Goal: Task Accomplishment & Management: Complete application form

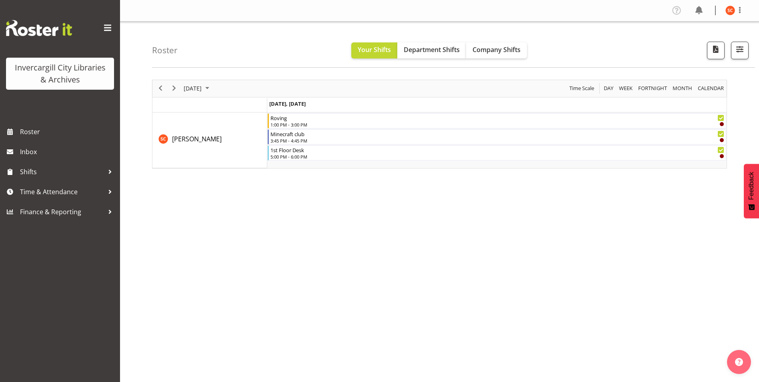
click at [398, 53] on button "Later" at bounding box center [396, 52] width 36 height 20
click at [379, 52] on span "Your Shifts" at bounding box center [374, 49] width 33 height 9
click at [607, 89] on span "Day" at bounding box center [608, 88] width 11 height 10
click at [608, 89] on span "Day" at bounding box center [608, 88] width 11 height 10
click at [42, 138] on link "Roster" at bounding box center [60, 132] width 120 height 20
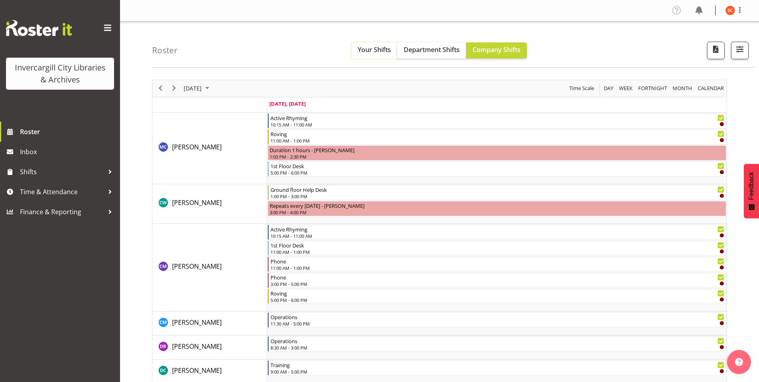
click at [372, 46] on span "Your Shifts" at bounding box center [374, 49] width 33 height 9
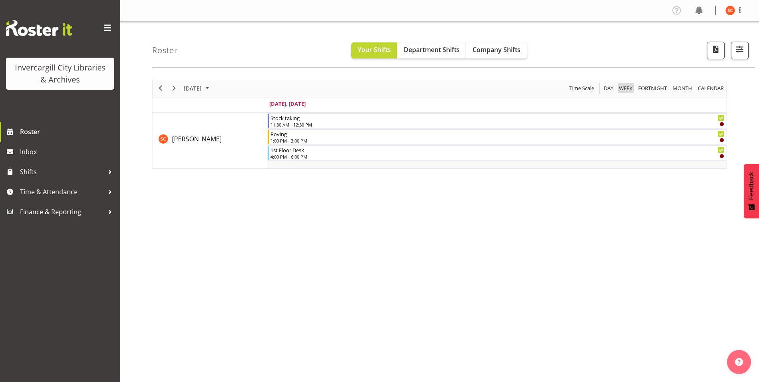
click at [626, 90] on span "Week" at bounding box center [625, 88] width 15 height 10
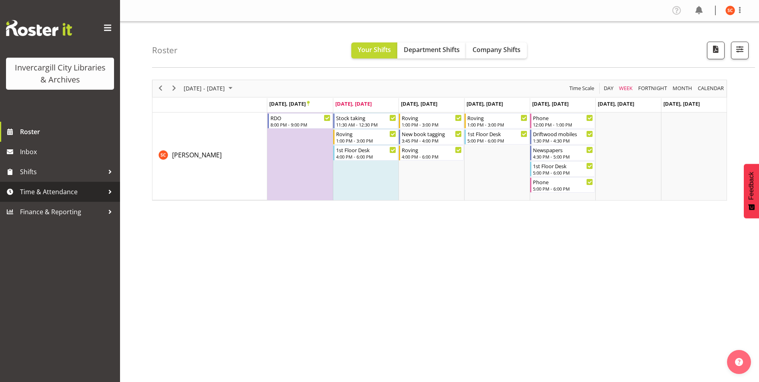
click at [107, 194] on div at bounding box center [110, 192] width 12 height 12
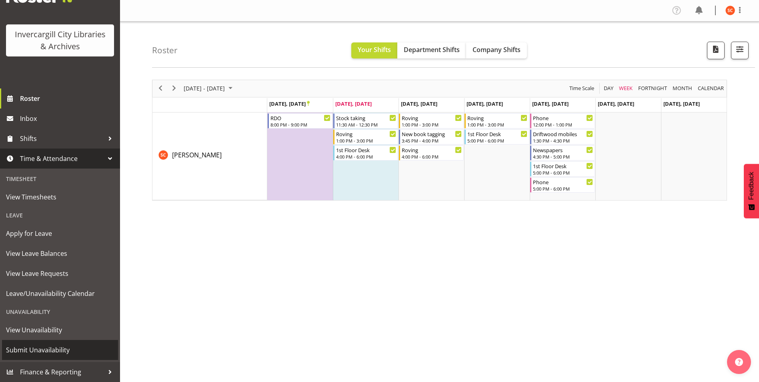
click at [54, 344] on span "Submit Unavailability" at bounding box center [60, 350] width 108 height 12
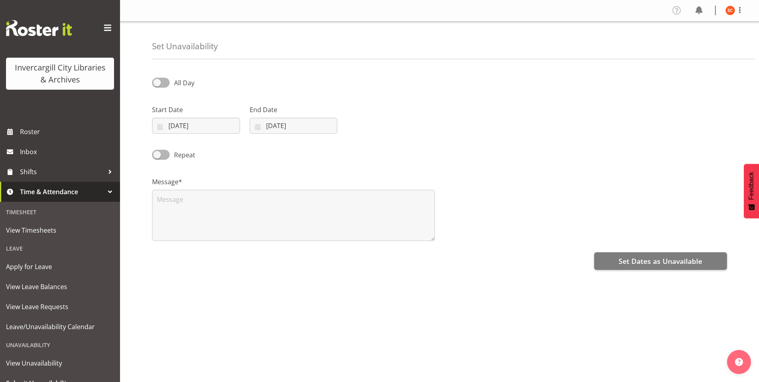
select select "8"
select select "2025"
click at [190, 127] on input "23/09/2025" at bounding box center [196, 126] width 88 height 16
click at [231, 235] on span "25" at bounding box center [232, 236] width 6 height 8
type input "25/09/2025"
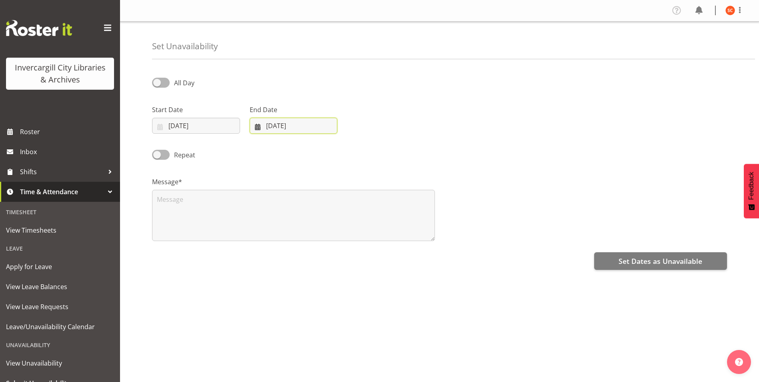
click at [276, 123] on input "23/09/2025" at bounding box center [294, 126] width 88 height 16
click at [330, 238] on span "25" at bounding box center [330, 236] width 6 height 8
type input "25/09/2025"
click at [166, 86] on span at bounding box center [161, 83] width 18 height 10
click at [157, 85] on input "All Day" at bounding box center [154, 82] width 5 height 5
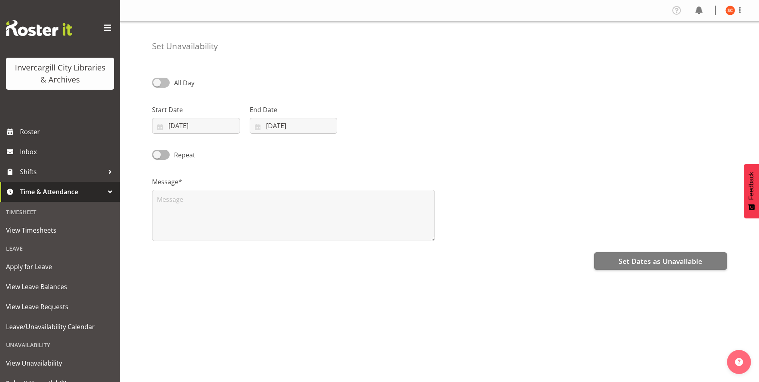
checkbox input "true"
click at [367, 127] on input "12:21" at bounding box center [391, 126] width 88 height 16
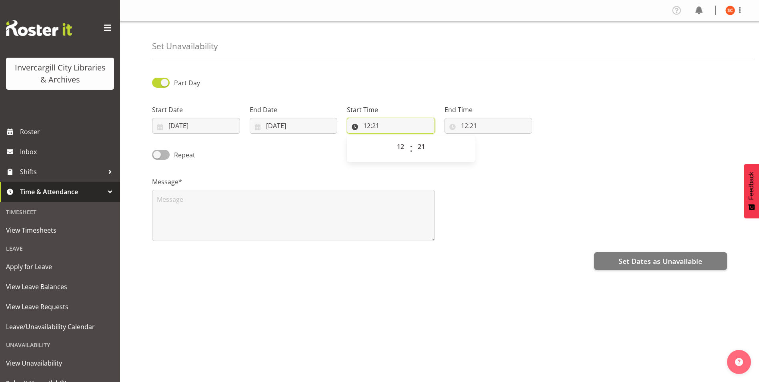
click at [380, 125] on input "12:21" at bounding box center [391, 126] width 88 height 16
click at [374, 126] on input "12:21" at bounding box center [391, 126] width 88 height 16
click at [366, 126] on input "12:21" at bounding box center [391, 126] width 88 height 16
click at [382, 129] on input "12:21" at bounding box center [391, 126] width 88 height 16
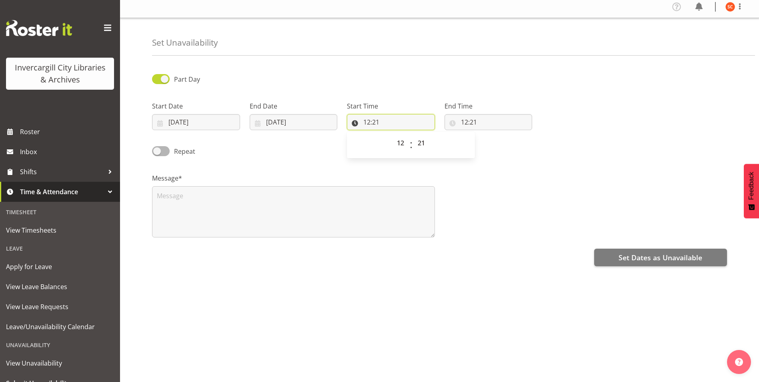
scroll to position [10, 0]
click at [401, 140] on select "00 01 02 03 04 05 06 07 08 09 10 11 12 13 14 15 16 17 18 19 20 21 22 23" at bounding box center [401, 143] width 18 height 16
select select "11"
click at [392, 135] on select "00 01 02 03 04 05 06 07 08 09 10 11 12 13 14 15 16 17 18 19 20 21 22 23" at bounding box center [401, 143] width 18 height 16
type input "11:21"
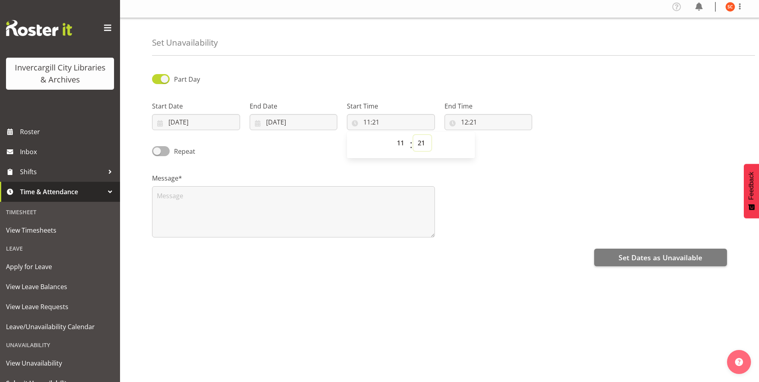
click at [426, 135] on select "00 01 02 03 04 05 06 07 08 09 10 11 12 13 14 15 16 17 18 19 20 21 22 23 24 25 2…" at bounding box center [422, 143] width 18 height 16
select select "0"
click at [413, 135] on select "00 01 02 03 04 05 06 07 08 09 10 11 12 13 14 15 16 17 18 19 20 21 22 23 24 25 2…" at bounding box center [422, 143] width 18 height 16
type input "11:00"
click at [462, 117] on input "12:21" at bounding box center [488, 122] width 88 height 16
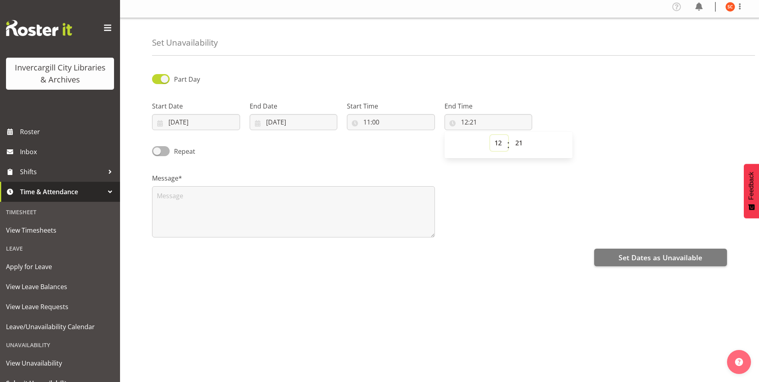
click at [499, 138] on select "00 01 02 03 04 05 06 07 08 09 10 11 12 13 14 15 16 17 18 19 20 21 22 23" at bounding box center [499, 143] width 18 height 16
select select "13"
click at [490, 135] on select "00 01 02 03 04 05 06 07 08 09 10 11 12 13 14 15 16 17 18 19 20 21 22 23" at bounding box center [499, 143] width 18 height 16
type input "13:21"
click at [519, 135] on select "00 01 02 03 04 05 06 07 08 09 10 11 12 13 14 15 16 17 18 19 20 21 22 23 24 25 2…" at bounding box center [520, 143] width 18 height 16
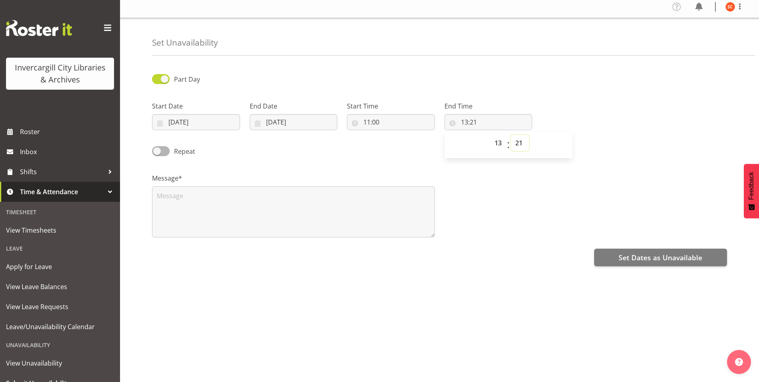
select select "0"
click at [511, 135] on select "00 01 02 03 04 05 06 07 08 09 10 11 12 13 14 15 16 17 18 19 20 21 22 23 24 25 2…" at bounding box center [520, 143] width 18 height 16
type input "13:00"
click at [245, 153] on div "Repeat" at bounding box center [220, 148] width 146 height 27
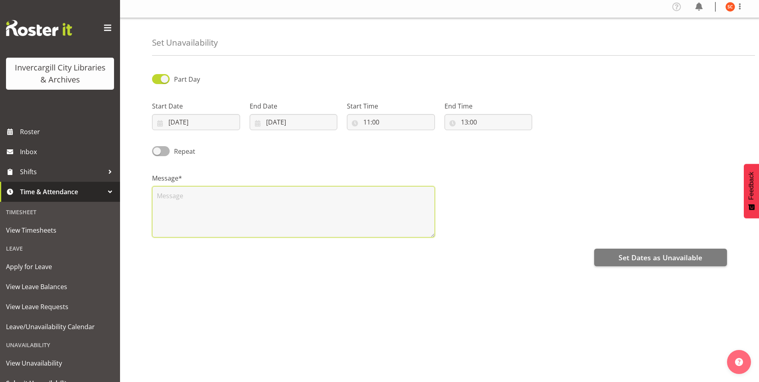
click at [197, 200] on textarea at bounding box center [293, 211] width 283 height 51
click at [264, 195] on textarea "PDP Reframing workshop" at bounding box center [293, 211] width 283 height 51
type textarea "PDP Reframing workshop"
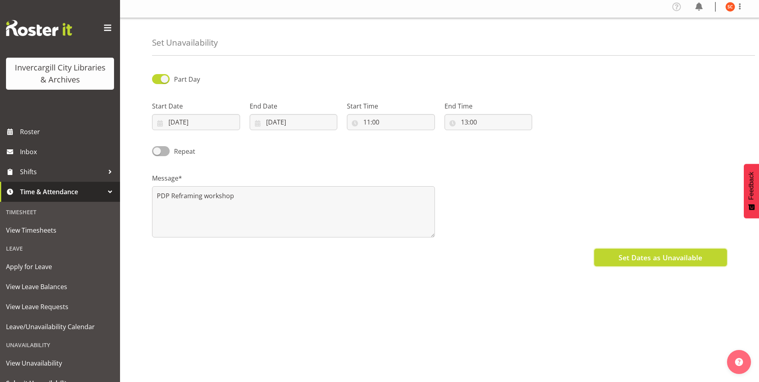
click at [622, 252] on span "Set Dates as Unavailable" at bounding box center [660, 257] width 84 height 10
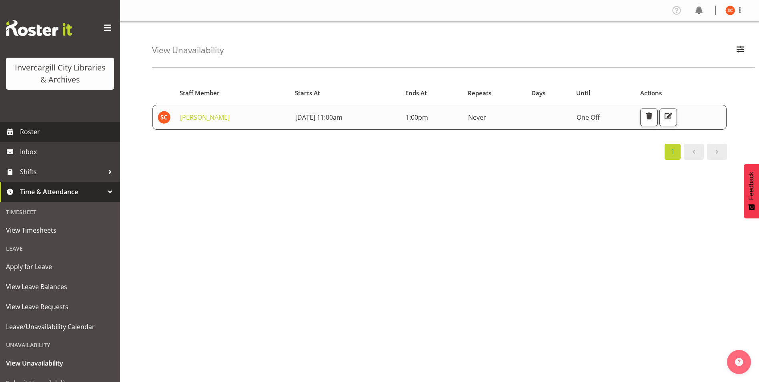
click at [36, 131] on span "Roster" at bounding box center [68, 132] width 96 height 12
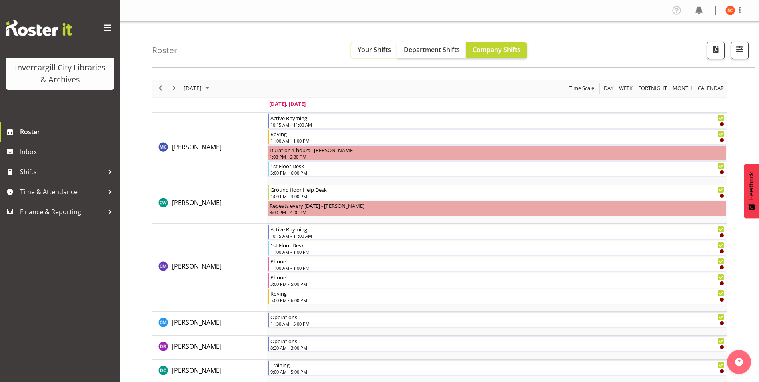
click at [376, 48] on span "Your Shifts" at bounding box center [374, 49] width 33 height 9
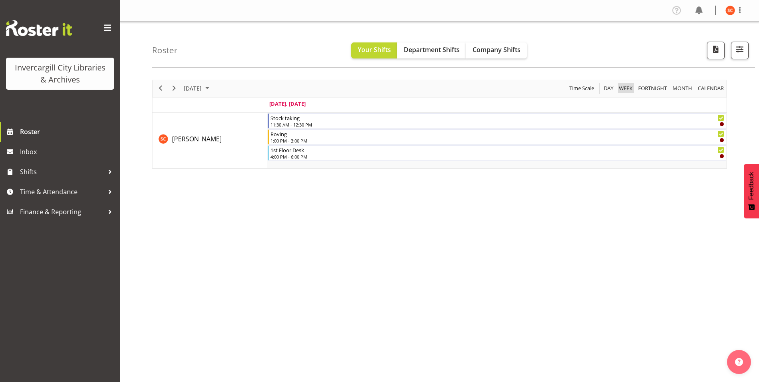
click at [622, 89] on span "Week" at bounding box center [625, 88] width 15 height 10
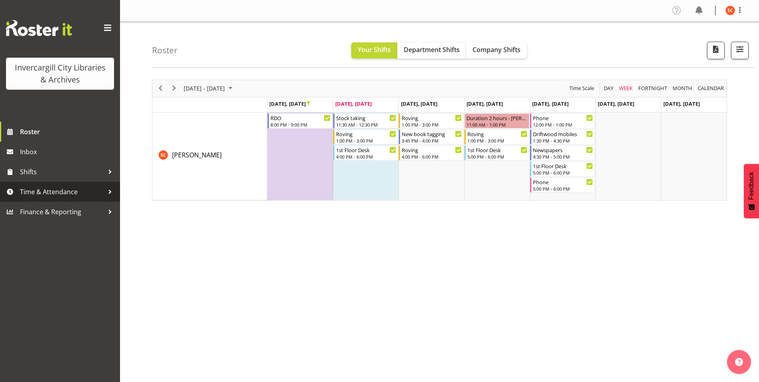
click at [59, 189] on span "Time & Attendance" at bounding box center [62, 192] width 84 height 12
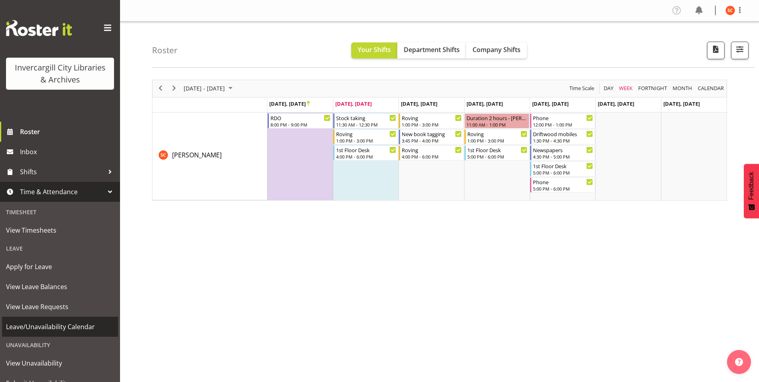
scroll to position [33, 0]
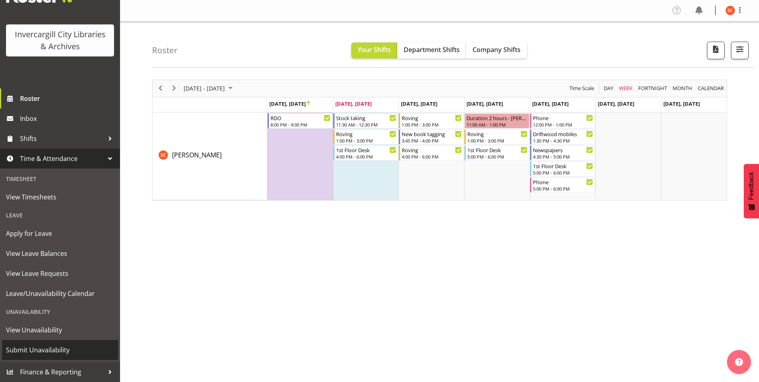
click at [49, 351] on span "Submit Unavailability" at bounding box center [60, 350] width 108 height 12
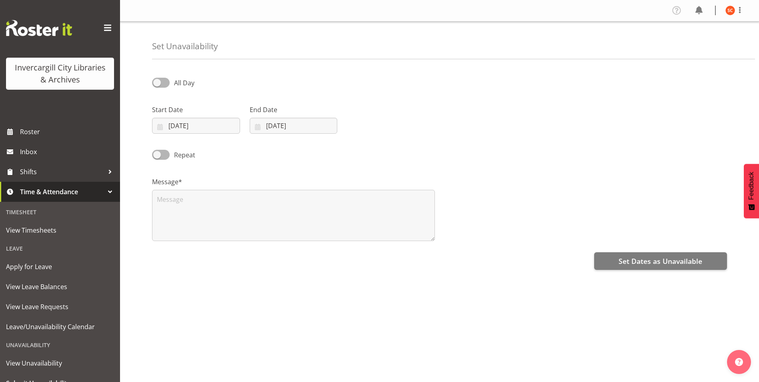
click at [161, 72] on div "All Day" at bounding box center [220, 79] width 146 height 27
click at [164, 78] on span at bounding box center [161, 83] width 18 height 10
click at [157, 80] on input "All Day" at bounding box center [154, 82] width 5 height 5
checkbox input "true"
click at [193, 126] on input "[DATE]" at bounding box center [196, 126] width 88 height 16
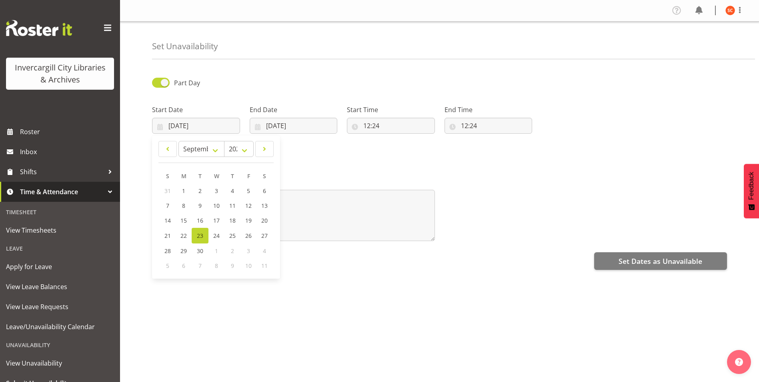
click at [232, 266] on span "9" at bounding box center [232, 266] width 3 height 8
click at [234, 266] on div "9" at bounding box center [232, 265] width 16 height 15
click at [234, 264] on span "9" at bounding box center [232, 266] width 3 height 8
click at [219, 151] on select "January February March April May June July August September October November De…" at bounding box center [201, 149] width 46 height 16
select select "9"
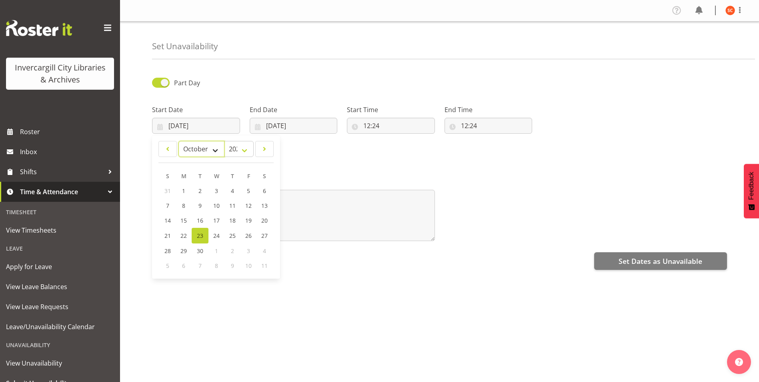
click at [178, 141] on select "January February March April May June July August September October November De…" at bounding box center [201, 149] width 46 height 16
click at [233, 207] on span "9" at bounding box center [231, 206] width 3 height 8
type input "09/10/2025"
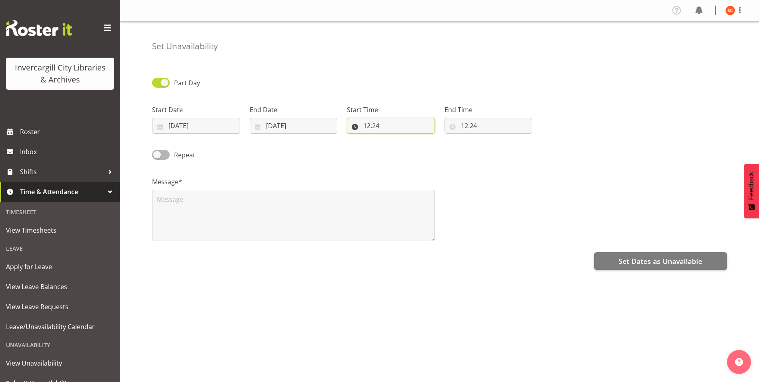
click at [374, 124] on input "12:24" at bounding box center [391, 126] width 88 height 16
click at [402, 150] on select "00 01 02 03 04 05 06 07 08 09 10 11 12 13 14 15 16 17 18 19 20 21 22 23" at bounding box center [401, 146] width 18 height 16
click at [403, 146] on select "00 01 02 03 04 05 06 07 08 09 10 11 12 13 14 15 16 17 18 19 20 21 22 23" at bounding box center [401, 146] width 18 height 16
select select "11"
click at [392, 138] on select "00 01 02 03 04 05 06 07 08 09 10 11 12 13 14 15 16 17 18 19 20 21 22 23" at bounding box center [401, 146] width 18 height 16
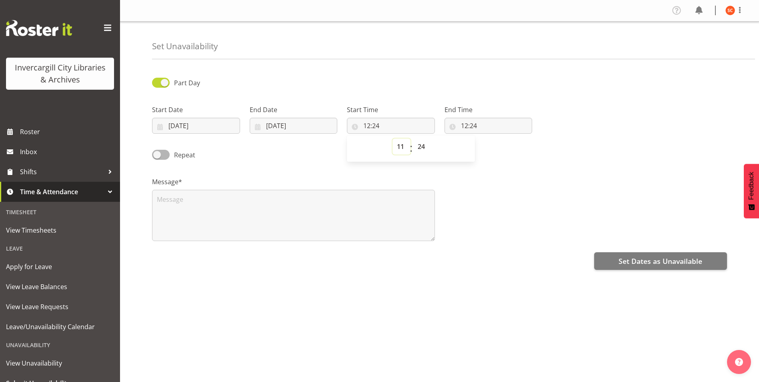
type input "11:24"
click at [426, 150] on select "00 01 02 03 04 05 06 07 08 09 10 11 12 13 14 15 16 17 18 19 20 21 22 23 24 25 2…" at bounding box center [422, 146] width 18 height 16
select select "0"
click at [413, 138] on select "00 01 02 03 04 05 06 07 08 09 10 11 12 13 14 15 16 17 18 19 20 21 22 23 24 25 2…" at bounding box center [422, 146] width 18 height 16
type input "11:00"
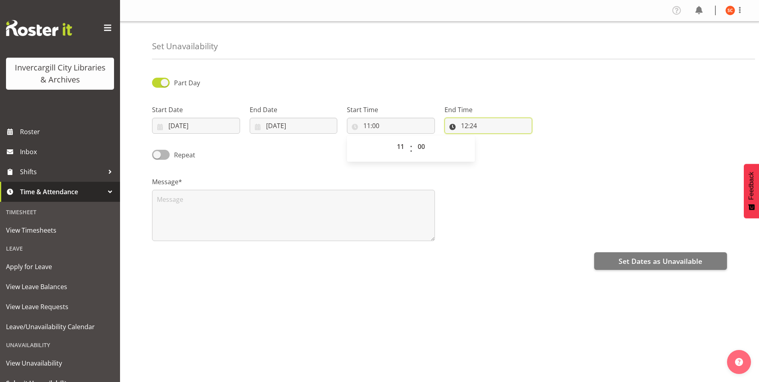
click at [467, 130] on input "12:24" at bounding box center [488, 126] width 88 height 16
click at [498, 150] on select "00 01 02 03 04 05 06 07 08 09 10 11 12 13 14 15 16 17 18 19 20 21 22 23" at bounding box center [499, 146] width 18 height 16
select select "13"
click at [490, 138] on select "00 01 02 03 04 05 06 07 08 09 10 11 12 13 14 15 16 17 18 19 20 21 22 23" at bounding box center [499, 146] width 18 height 16
type input "13:24"
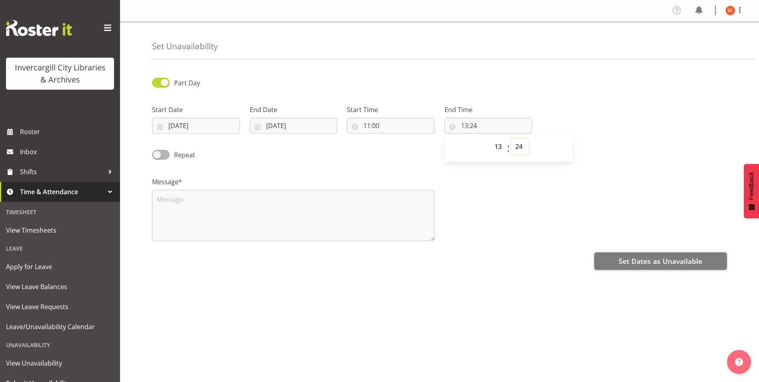
click at [518, 141] on select "00 01 02 03 04 05 06 07 08 09 10 11 12 13 14 15 16 17 18 19 20 21 22 23 24 25 2…" at bounding box center [520, 146] width 18 height 16
select select "0"
click at [511, 138] on select "00 01 02 03 04 05 06 07 08 09 10 11 12 13 14 15 16 17 18 19 20 21 22 23 24 25 2…" at bounding box center [520, 146] width 18 height 16
type input "13:00"
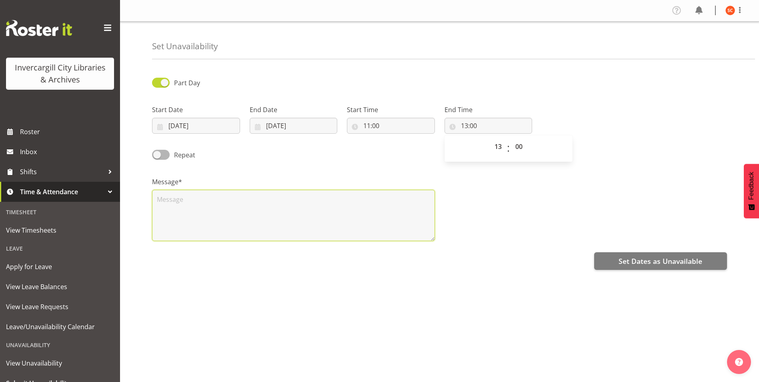
click at [194, 209] on textarea at bounding box center [293, 215] width 283 height 51
type textarea "PDP Reframing Workshop"
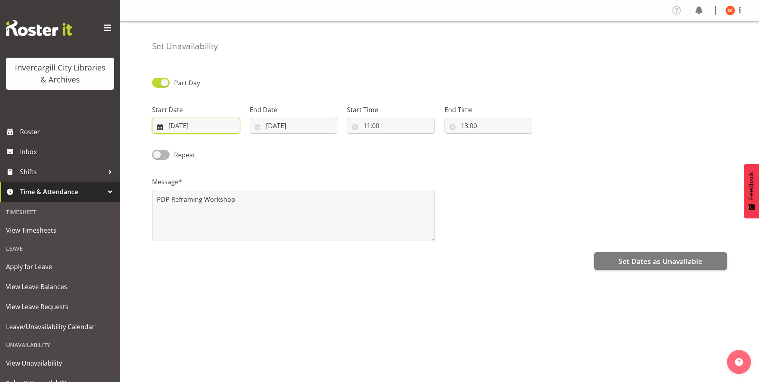
click at [196, 128] on input "09/10/2025" at bounding box center [196, 126] width 88 height 16
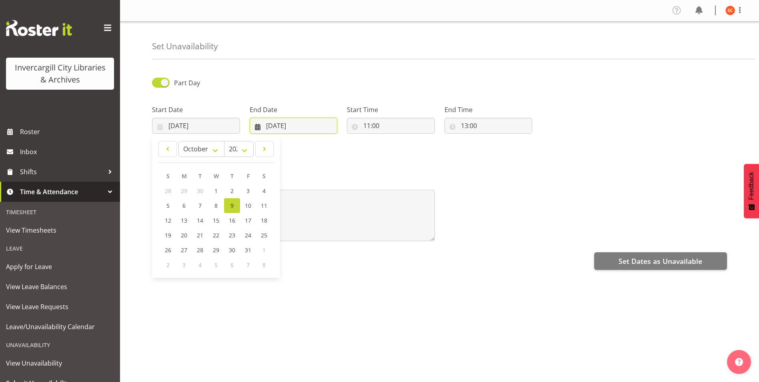
click at [278, 122] on input "23/09/2025" at bounding box center [294, 126] width 88 height 16
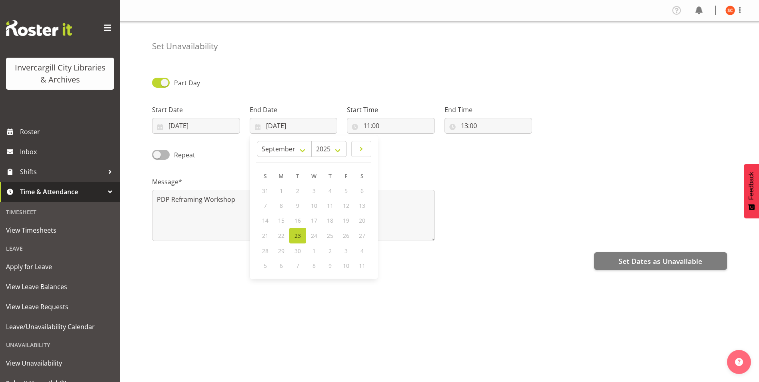
click at [327, 267] on div "9" at bounding box center [330, 265] width 16 height 15
click at [291, 146] on select "January February March April May June July August September October November De…" at bounding box center [284, 149] width 55 height 16
select select "9"
click at [257, 141] on select "January February March April May June July August September October November De…" at bounding box center [284, 149] width 55 height 16
click at [334, 208] on link "9" at bounding box center [330, 205] width 16 height 15
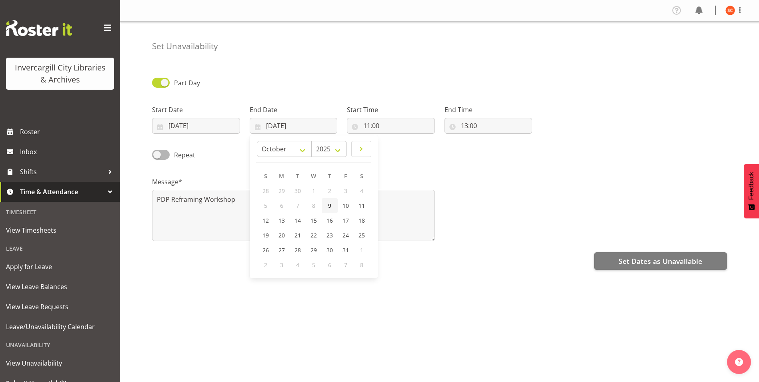
type input "09/10/2025"
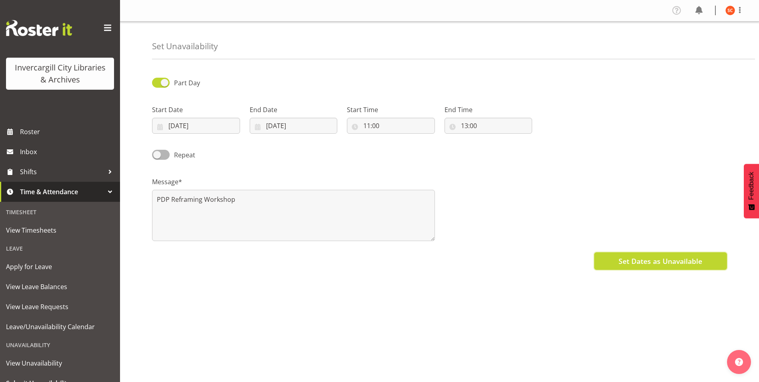
click at [627, 262] on span "Set Dates as Unavailable" at bounding box center [660, 261] width 84 height 10
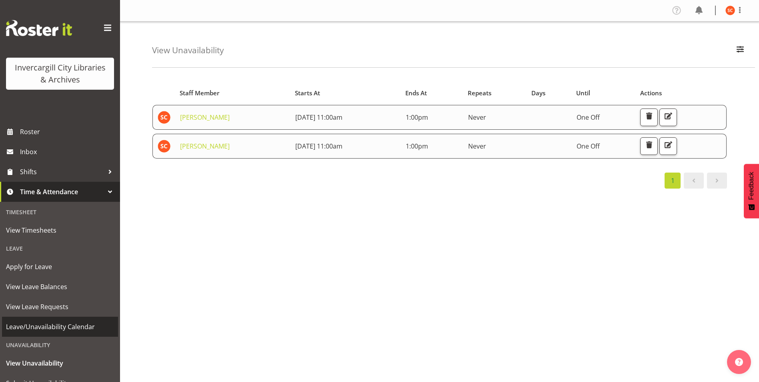
click at [68, 326] on span "Leave/Unavailability Calendar" at bounding box center [60, 326] width 108 height 12
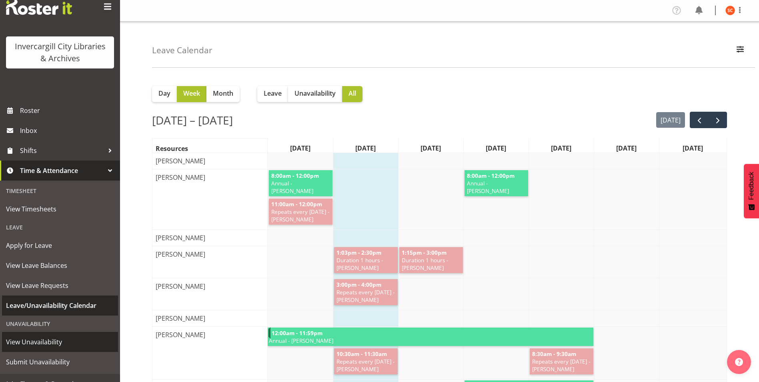
scroll to position [33, 0]
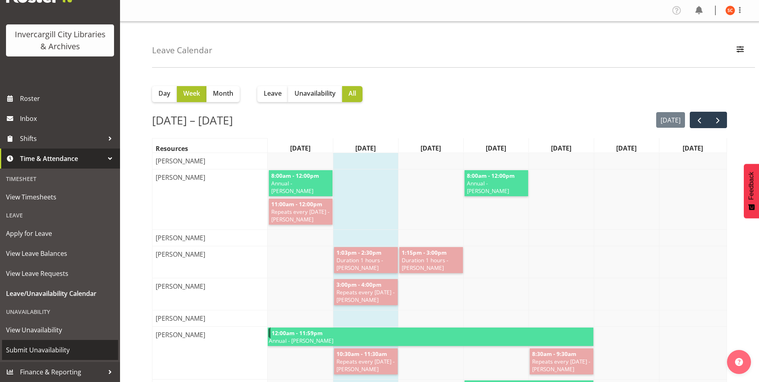
click at [65, 349] on span "Submit Unavailability" at bounding box center [60, 350] width 108 height 12
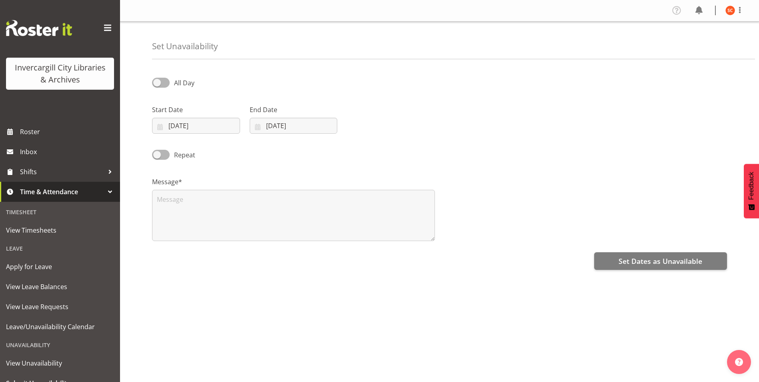
click at [159, 76] on div "All Day" at bounding box center [220, 79] width 146 height 27
click at [162, 80] on span at bounding box center [161, 83] width 18 height 10
click at [157, 80] on input "All Day" at bounding box center [154, 82] width 5 height 5
checkbox input "true"
click at [204, 128] on input "23/09/2025" at bounding box center [196, 126] width 88 height 16
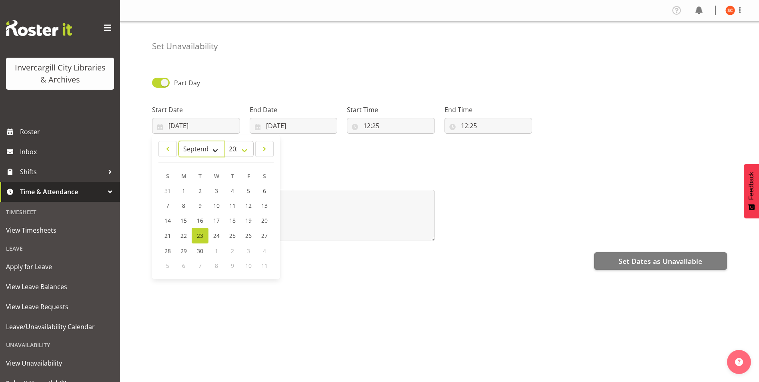
click at [192, 146] on select "January February March April May June July August September October November De…" at bounding box center [201, 149] width 46 height 16
select select "9"
click at [178, 141] on select "January February March April May June July August September October November De…" at bounding box center [201, 149] width 46 height 16
click at [231, 238] on span "23" at bounding box center [232, 235] width 6 height 8
type input "23/10/2025"
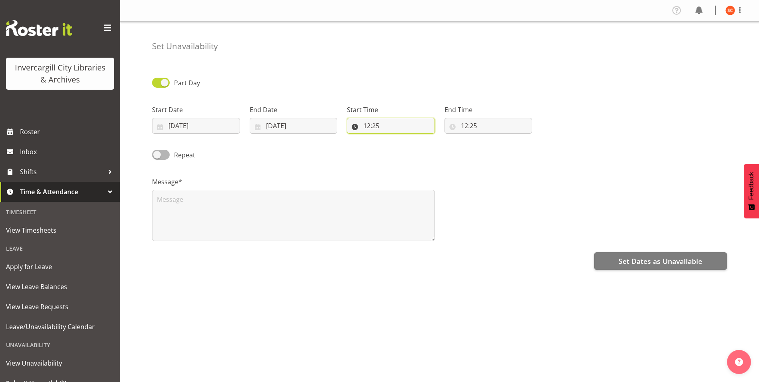
click at [377, 128] on input "12:25" at bounding box center [391, 126] width 88 height 16
click at [401, 146] on select "00 01 02 03 04 05 06 07 08 09 10 11 12 13 14 15 16 17 18 19 20 21 22 23" at bounding box center [401, 146] width 18 height 16
select select "13"
click at [392, 138] on select "00 01 02 03 04 05 06 07 08 09 10 11 12 13 14 15 16 17 18 19 20 21 22 23" at bounding box center [401, 146] width 18 height 16
type input "13:25"
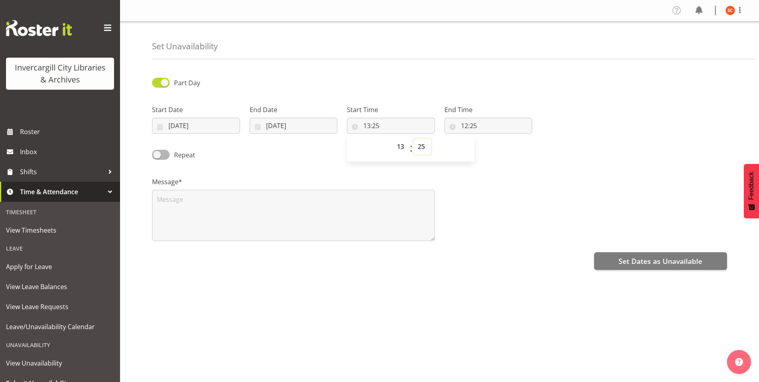
click at [422, 146] on select "00 01 02 03 04 05 06 07 08 09 10 11 12 13 14 15 16 17 18 19 20 21 22 23 24 25 2…" at bounding box center [422, 146] width 18 height 16
select select "0"
click at [413, 138] on select "00 01 02 03 04 05 06 07 08 09 10 11 12 13 14 15 16 17 18 19 20 21 22 23 24 25 2…" at bounding box center [422, 146] width 18 height 16
type input "13:00"
click at [460, 128] on input "12:25" at bounding box center [488, 126] width 88 height 16
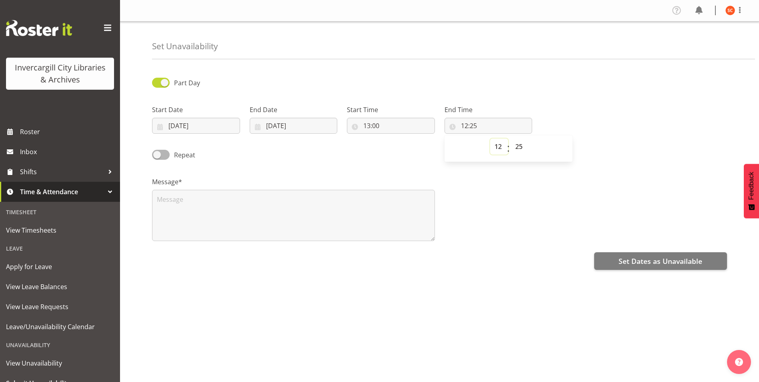
click at [499, 148] on select "00 01 02 03 04 05 06 07 08 09 10 11 12 13 14 15 16 17 18 19 20 21 22 23" at bounding box center [499, 146] width 18 height 16
select select "15"
click at [490, 138] on select "00 01 02 03 04 05 06 07 08 09 10 11 12 13 14 15 16 17 18 19 20 21 22 23" at bounding box center [499, 146] width 18 height 16
type input "15:25"
click at [517, 143] on select "00 01 02 03 04 05 06 07 08 09 10 11 12 13 14 15 16 17 18 19 20 21 22 23 24 25 2…" at bounding box center [520, 146] width 18 height 16
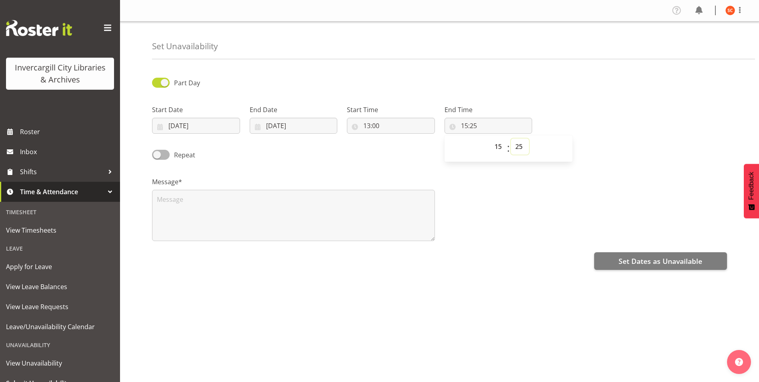
select select "0"
click at [511, 138] on select "00 01 02 03 04 05 06 07 08 09 10 11 12 13 14 15 16 17 18 19 20 21 22 23 24 25 2…" at bounding box center [520, 146] width 18 height 16
type input "15:00"
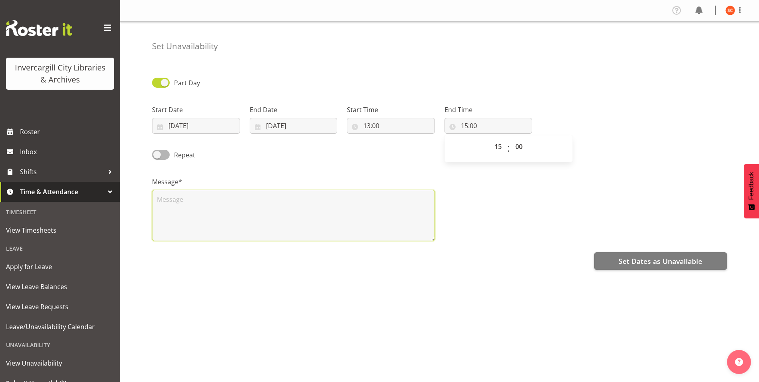
click at [287, 206] on textarea at bounding box center [293, 215] width 283 height 51
type textarea "PDP Reframing Workshop"
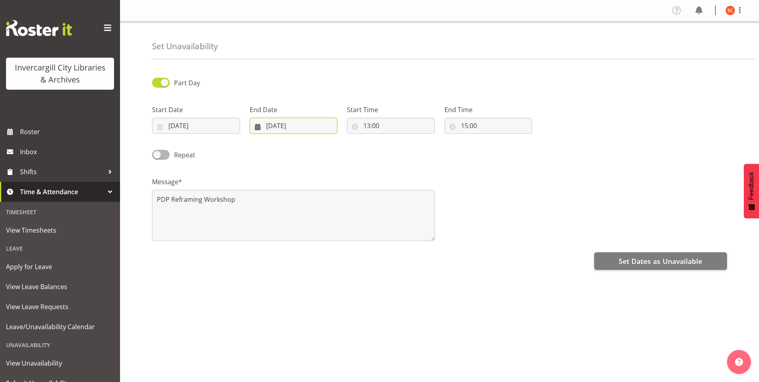
click at [300, 129] on input "23/09/2025" at bounding box center [294, 126] width 88 height 16
click at [290, 144] on select "January February March April May June July August September October November De…" at bounding box center [284, 149] width 55 height 16
select select "9"
click at [257, 141] on select "January February March April May June July August September October November De…" at bounding box center [284, 149] width 55 height 16
click at [491, 194] on div "Message* PDP Reframing Workshop" at bounding box center [439, 206] width 584 height 80
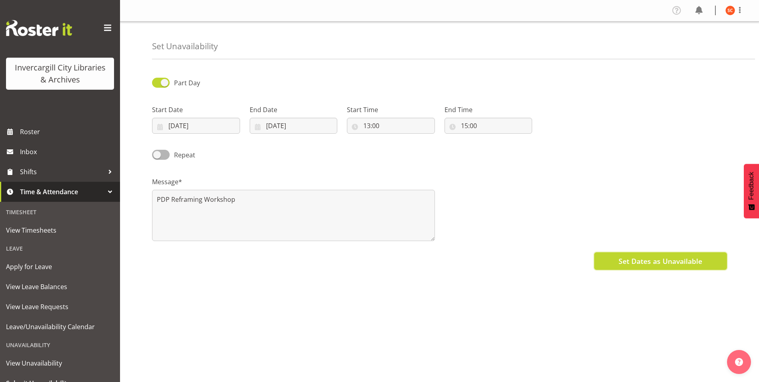
click at [645, 262] on span "Set Dates as Unavailable" at bounding box center [660, 261] width 84 height 10
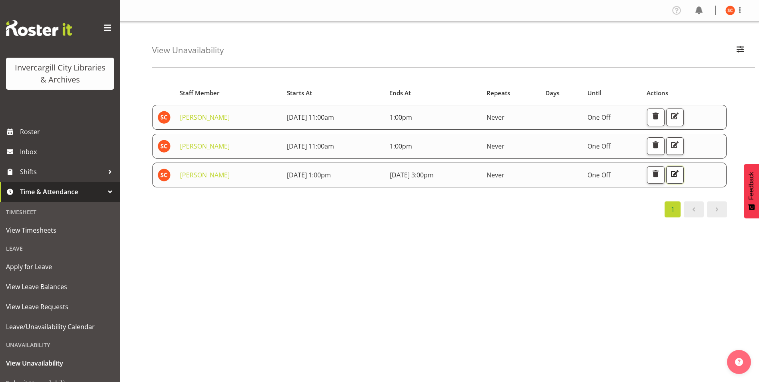
click at [679, 176] on span "button" at bounding box center [674, 173] width 10 height 10
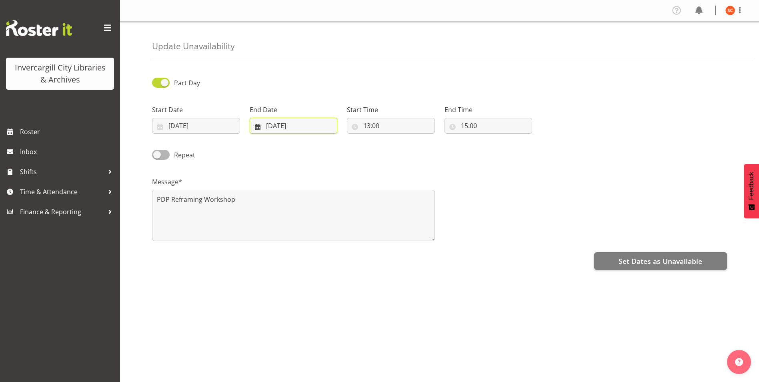
click at [288, 133] on input "[DATE]" at bounding box center [294, 126] width 88 height 16
click at [286, 144] on select "January February March April May June July August September October November De…" at bounding box center [284, 149] width 55 height 16
select select "9"
click at [257, 141] on select "January February March April May June July August September October November De…" at bounding box center [284, 149] width 55 height 16
click at [330, 236] on span "23" at bounding box center [329, 235] width 6 height 8
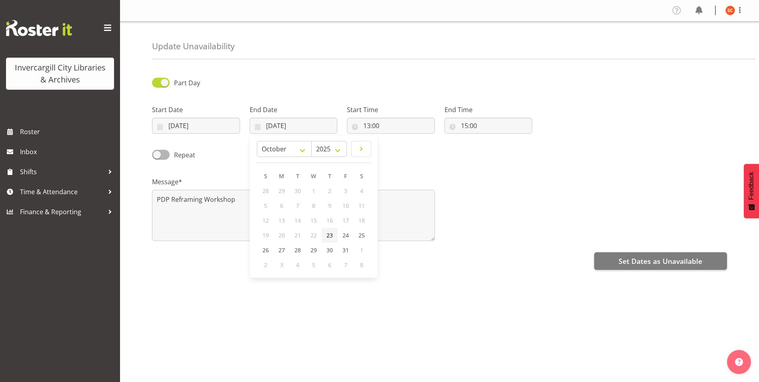
type input "23/10/2025"
click at [308, 167] on div "Message* PDP Reframing Workshop" at bounding box center [293, 206] width 292 height 80
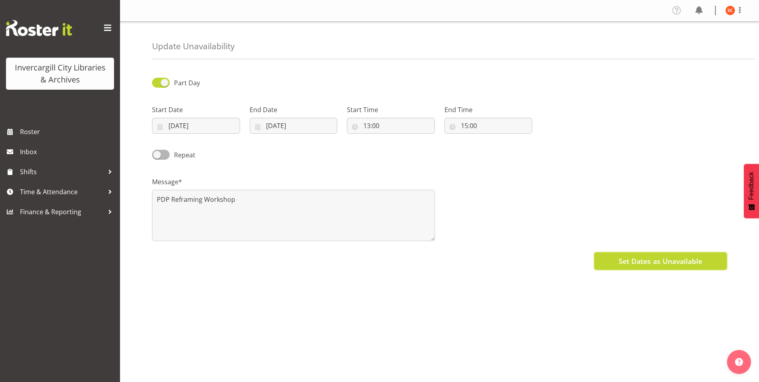
click at [612, 262] on button "Set Dates as Unavailable" at bounding box center [660, 261] width 133 height 18
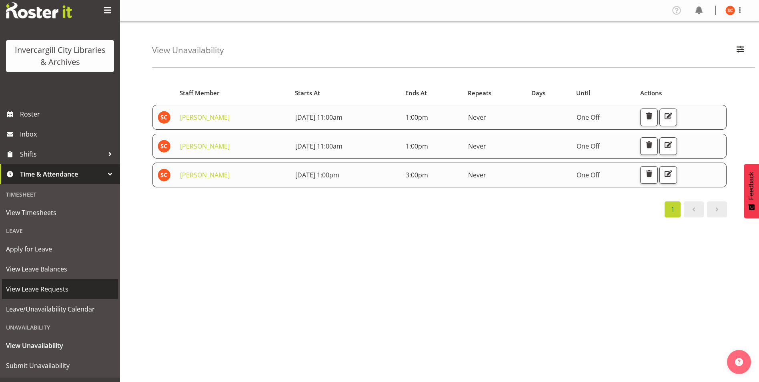
scroll to position [33, 0]
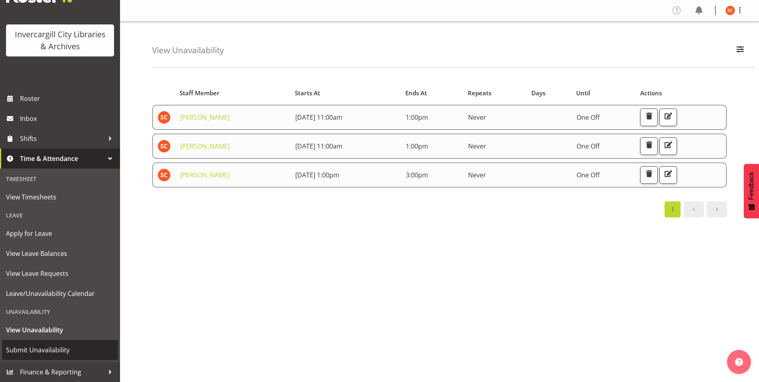
click at [57, 351] on span "Submit Unavailability" at bounding box center [60, 350] width 108 height 12
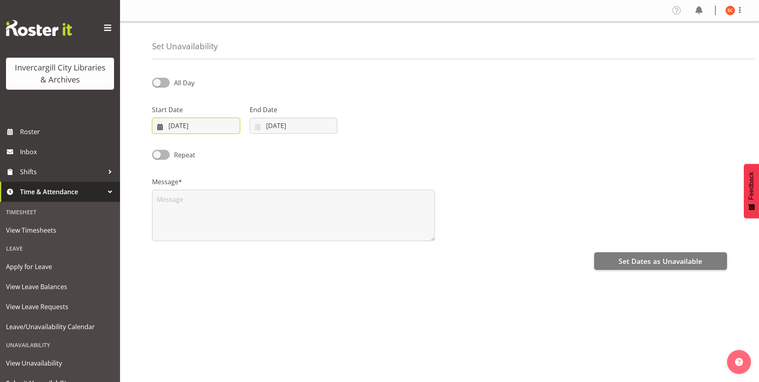
click at [216, 123] on input "[DATE]" at bounding box center [196, 126] width 88 height 16
click at [218, 251] on div "1" at bounding box center [216, 250] width 16 height 15
click at [218, 252] on span "1" at bounding box center [216, 251] width 3 height 8
click at [205, 149] on select "January February March April May June July August September October November De…" at bounding box center [201, 149] width 46 height 16
select select "9"
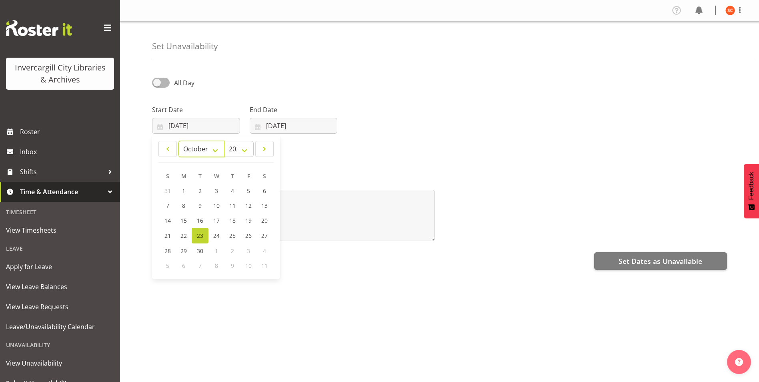
click at [178, 141] on select "January February March April May June July August September October November De…" at bounding box center [201, 149] width 46 height 16
click at [218, 190] on link "1" at bounding box center [216, 190] width 16 height 15
type input "[DATE]"
click at [168, 80] on span at bounding box center [161, 83] width 18 height 10
click at [157, 80] on input "All Day" at bounding box center [154, 82] width 5 height 5
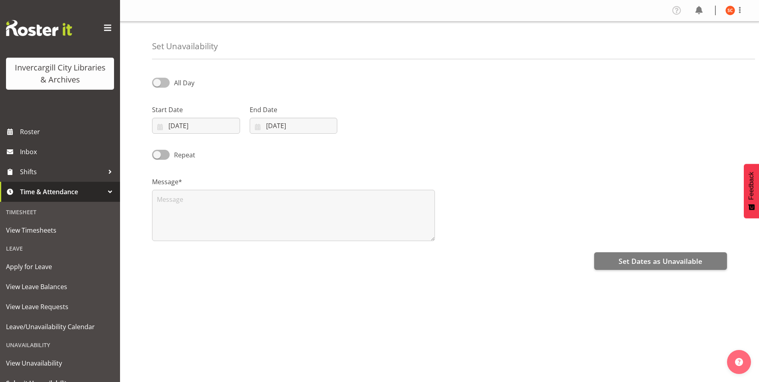
checkbox input "true"
click at [282, 125] on input "23/09/2025" at bounding box center [294, 126] width 88 height 16
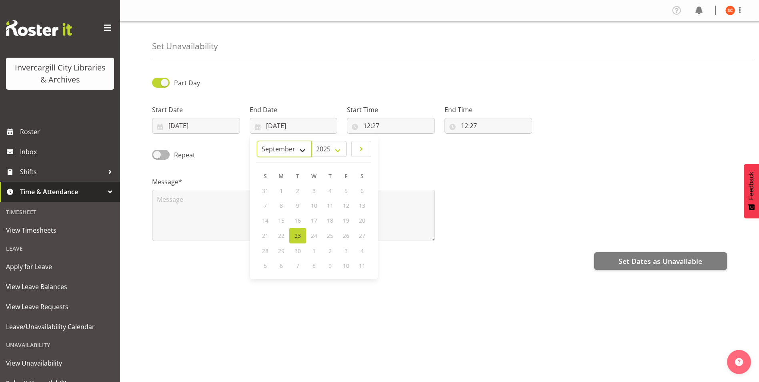
click at [292, 146] on select "January February March April May June July August September October November De…" at bounding box center [284, 149] width 55 height 16
select select "9"
click at [257, 141] on select "January February March April May June July August September October November De…" at bounding box center [284, 149] width 55 height 16
click at [315, 186] on link "1" at bounding box center [314, 190] width 16 height 15
type input "01/10/2025"
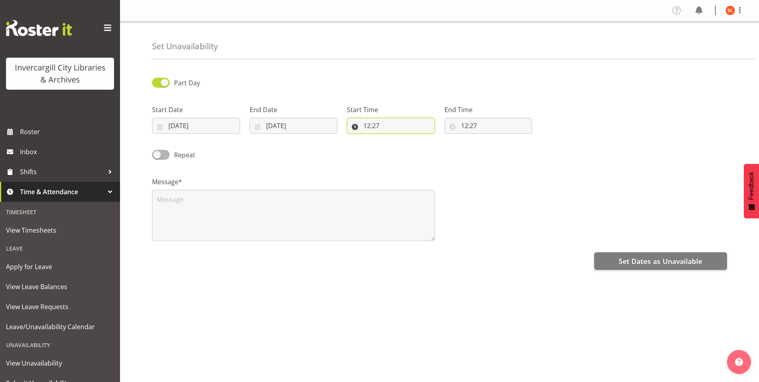
click at [379, 129] on input "12:27" at bounding box center [391, 126] width 88 height 16
click at [396, 147] on select "00 01 02 03 04 05 06 07 08 09 10 11 12 13 14 15 16 17 18 19 20 21 22 23" at bounding box center [401, 146] width 18 height 16
select select "13"
click at [392, 138] on select "00 01 02 03 04 05 06 07 08 09 10 11 12 13 14 15 16 17 18 19 20 21 22 23" at bounding box center [401, 146] width 18 height 16
type input "13:27"
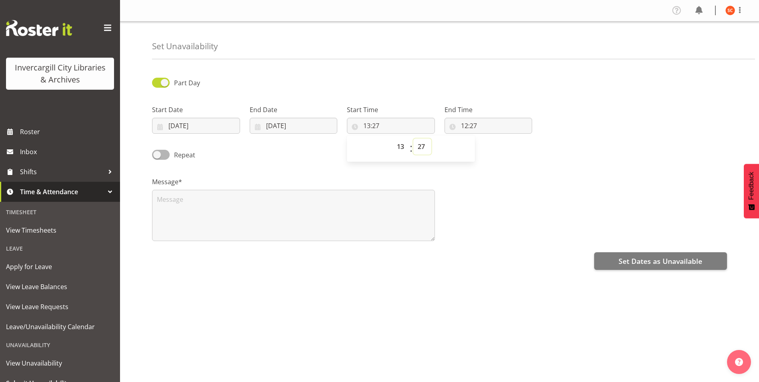
click at [425, 147] on select "00 01 02 03 04 05 06 07 08 09 10 11 12 13 14 15 16 17 18 19 20 21 22 23 24 25 2…" at bounding box center [422, 146] width 18 height 16
select select "0"
click at [413, 138] on select "00 01 02 03 04 05 06 07 08 09 10 11 12 13 14 15 16 17 18 19 20 21 22 23 24 25 2…" at bounding box center [422, 146] width 18 height 16
type input "13:00"
click at [471, 128] on input "12:27" at bounding box center [488, 126] width 88 height 16
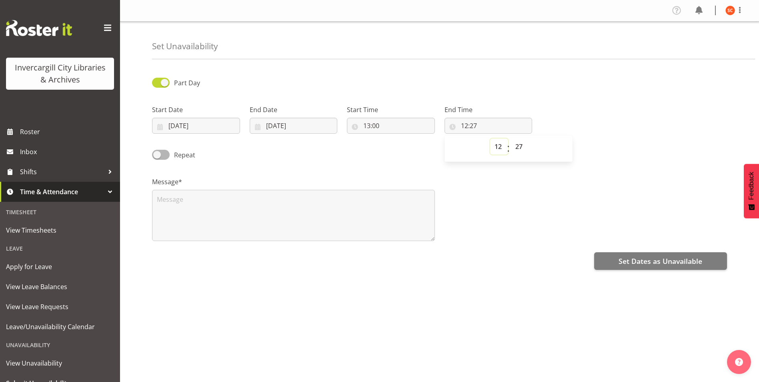
click at [501, 150] on select "00 01 02 03 04 05 06 07 08 09 10 11 12 13 14 15 16 17 18 19 20 21 22 23" at bounding box center [499, 146] width 18 height 16
select select "13"
click at [490, 138] on select "00 01 02 03 04 05 06 07 08 09 10 11 12 13 14 15 16 17 18 19 20 21 22 23" at bounding box center [499, 146] width 18 height 16
type input "13:27"
click at [520, 150] on select "00 01 02 03 04 05 06 07 08 09 10 11 12 13 14 15 16 17 18 19 20 21 22 23 24 25 2…" at bounding box center [520, 146] width 18 height 16
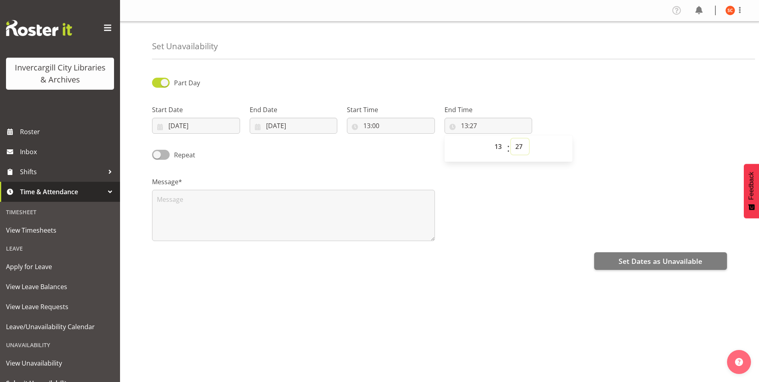
select select "30"
click at [511, 138] on select "00 01 02 03 04 05 06 07 08 09 10 11 12 13 14 15 16 17 18 19 20 21 22 23 24 25 2…" at bounding box center [520, 146] width 18 height 16
type input "13:30"
click at [493, 193] on div "Message*" at bounding box center [439, 206] width 584 height 80
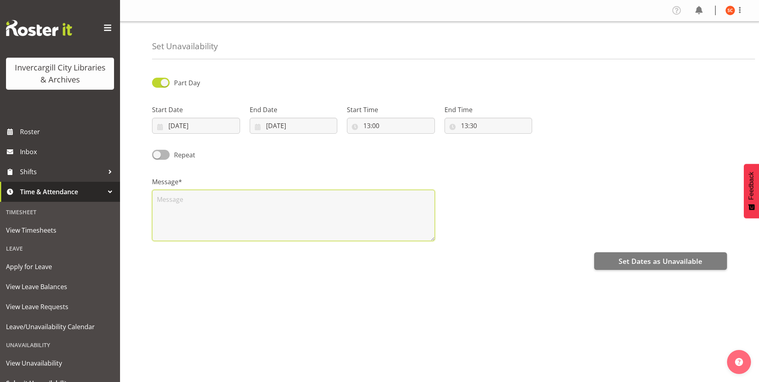
click at [201, 204] on textarea at bounding box center [293, 215] width 283 height 51
type textarea "Fortnightly Delegate Meeting"
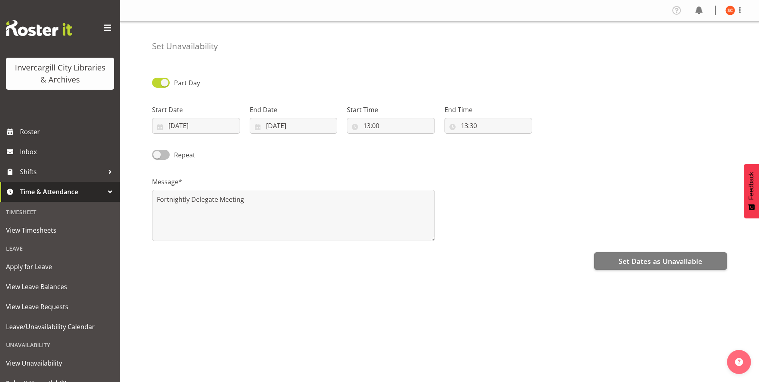
click at [173, 156] on span "Repeat" at bounding box center [183, 155] width 26 height 10
click at [157, 156] on input "Repeat" at bounding box center [154, 154] width 5 height 5
checkbox input "true"
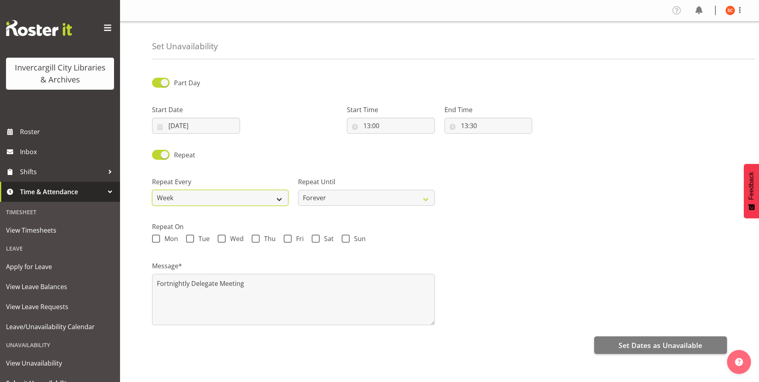
click at [210, 194] on select "Week 2 Weeks 3 Weeks 4 Weeks Month" at bounding box center [220, 198] width 136 height 16
select select "2weeks"
click at [152, 190] on select "Week 2 Weeks 3 Weeks 4 Weeks Month" at bounding box center [220, 198] width 136 height 16
click at [334, 204] on select "Forever On a date" at bounding box center [366, 198] width 136 height 16
click at [335, 202] on select "Forever On a date" at bounding box center [366, 198] width 136 height 16
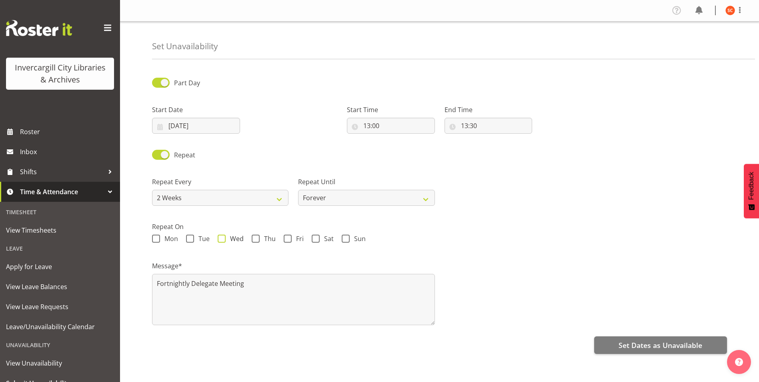
click at [226, 238] on span "Wed" at bounding box center [235, 238] width 18 height 8
click at [223, 238] on input "Wed" at bounding box center [220, 238] width 5 height 5
checkbox input "true"
click at [620, 337] on button "Set Dates as Unavailable" at bounding box center [660, 345] width 133 height 18
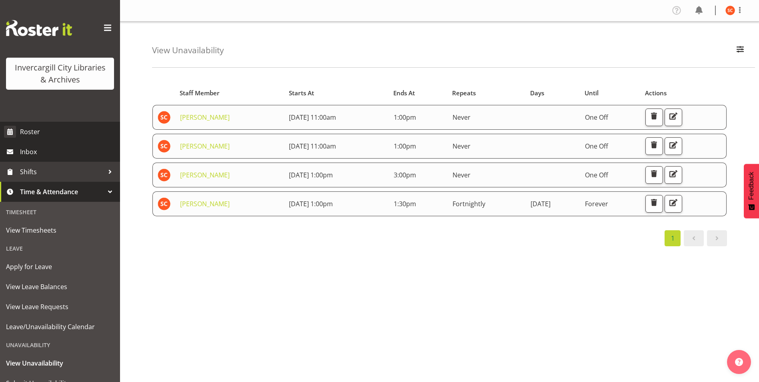
click at [40, 133] on span "Roster" at bounding box center [68, 132] width 96 height 12
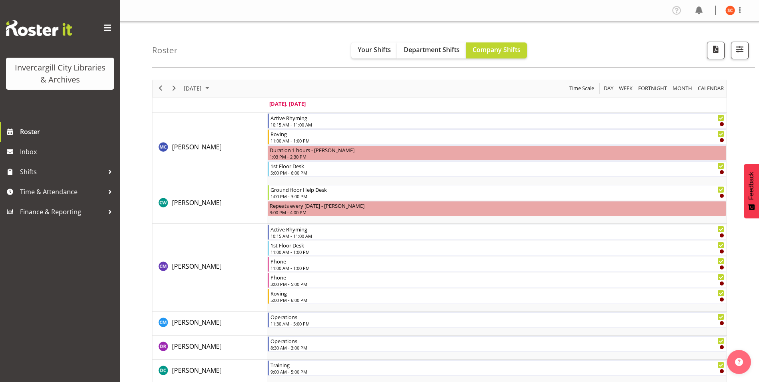
click at [625, 90] on span "Week" at bounding box center [625, 88] width 15 height 10
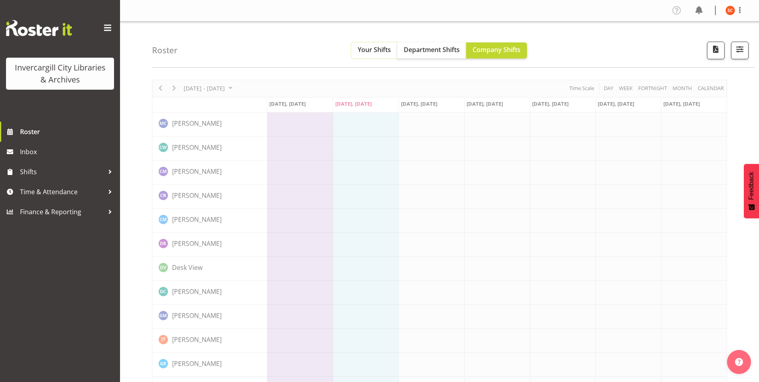
click at [376, 52] on span "Your Shifts" at bounding box center [374, 49] width 33 height 9
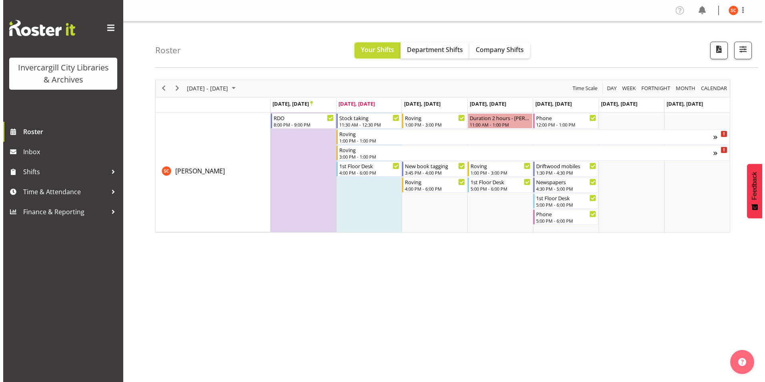
scroll to position [12, 0]
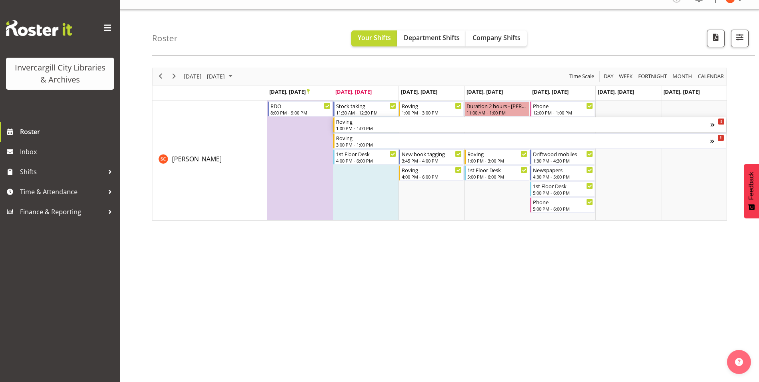
click at [713, 128] on div "Timeline Week of September 23, 2025" at bounding box center [717, 124] width 14 height 15
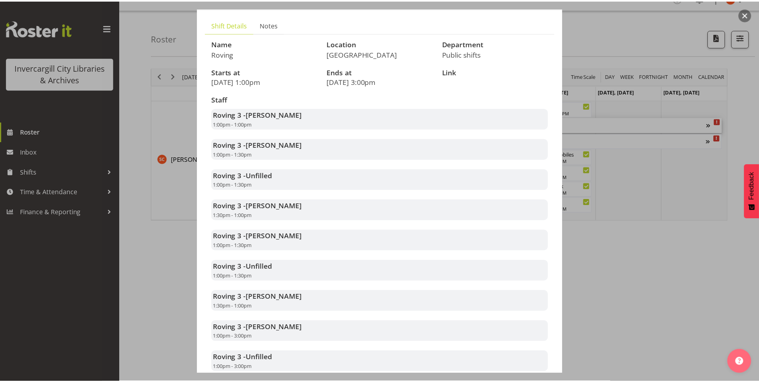
scroll to position [98, 0]
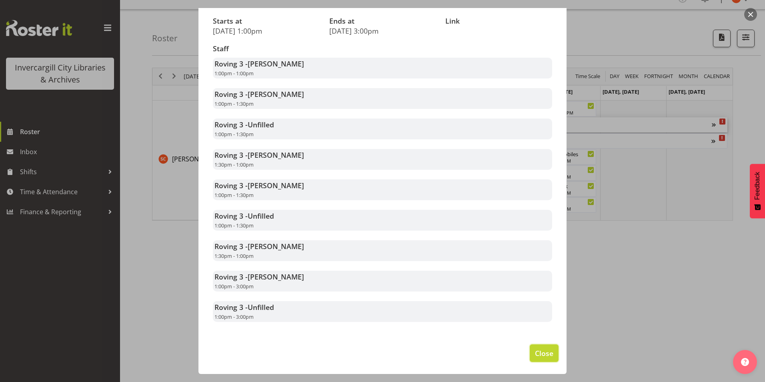
click at [535, 357] on span "Close" at bounding box center [544, 353] width 18 height 10
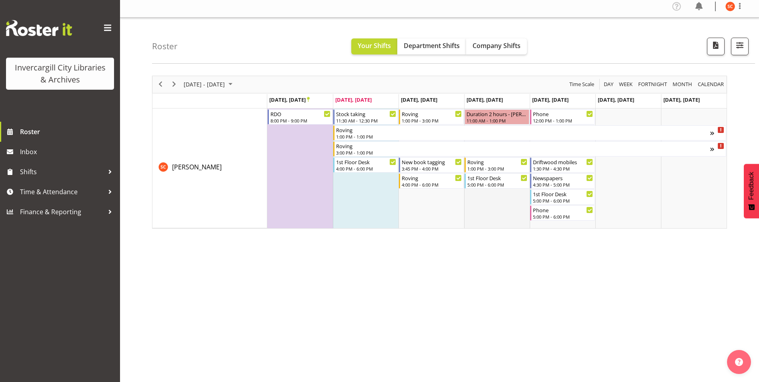
scroll to position [0, 0]
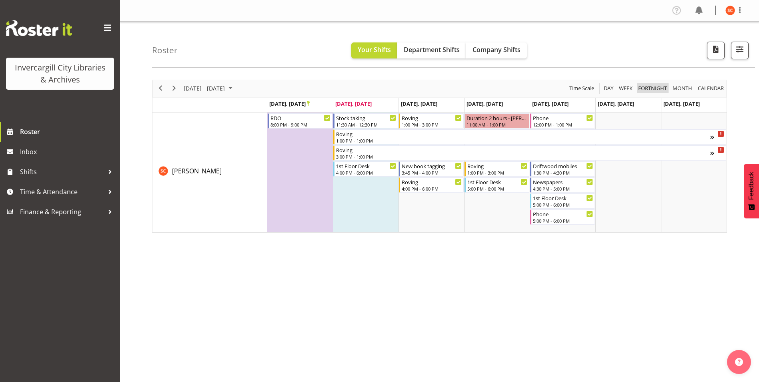
click at [642, 90] on span "Fortnight" at bounding box center [652, 88] width 30 height 10
